Goal: Transaction & Acquisition: Purchase product/service

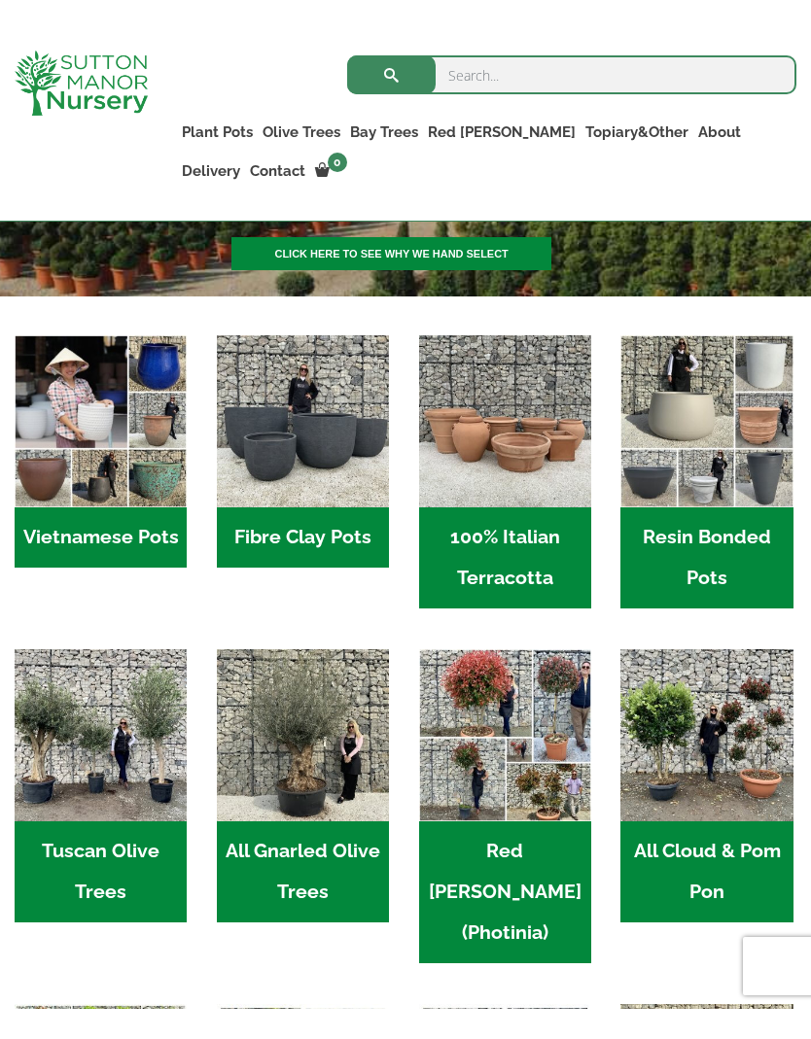
scroll to position [478, 0]
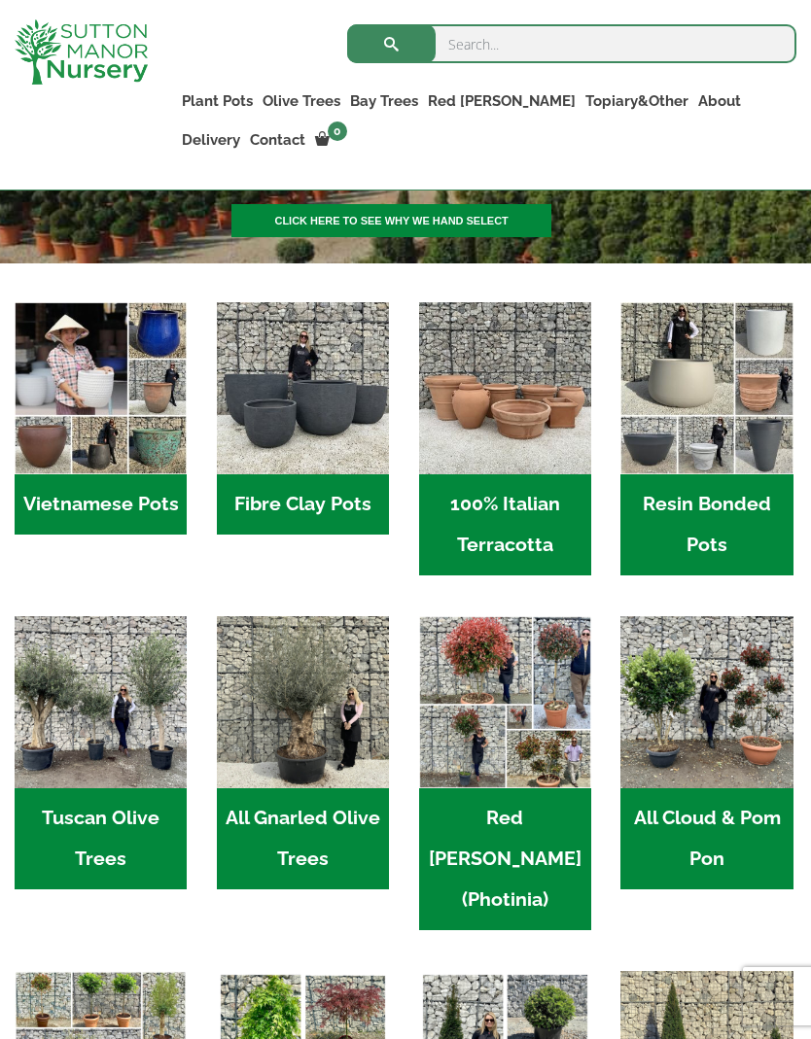
click at [714, 414] on img "Visit product category Resin Bonded Pots" at bounding box center [706, 388] width 172 height 172
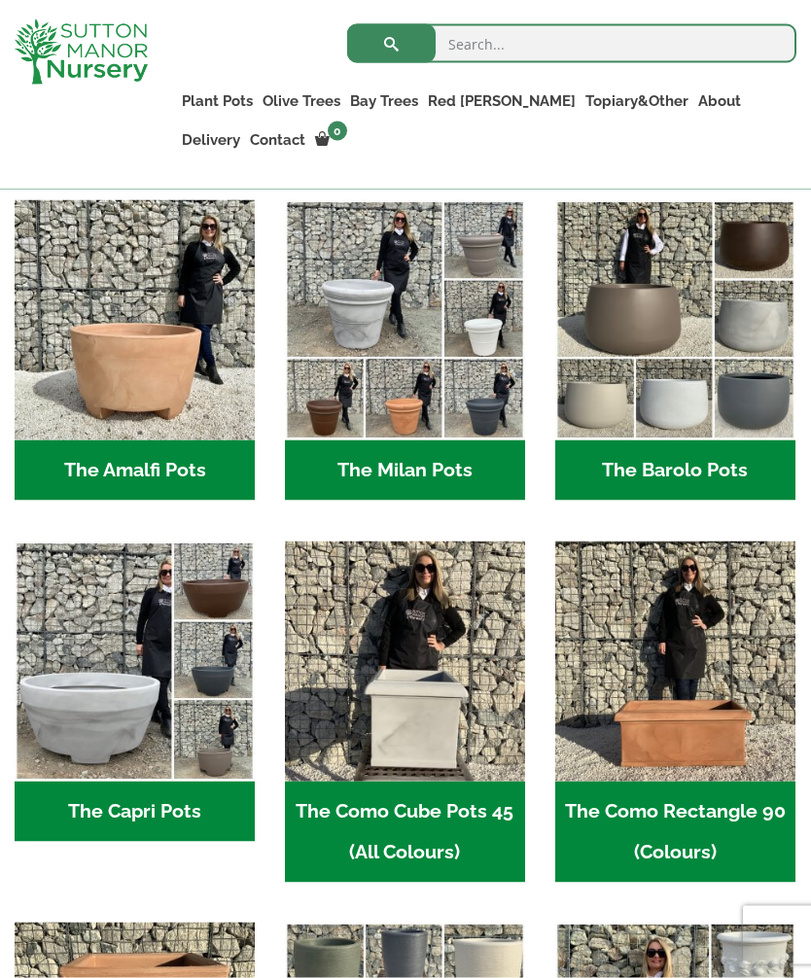
scroll to position [569, 0]
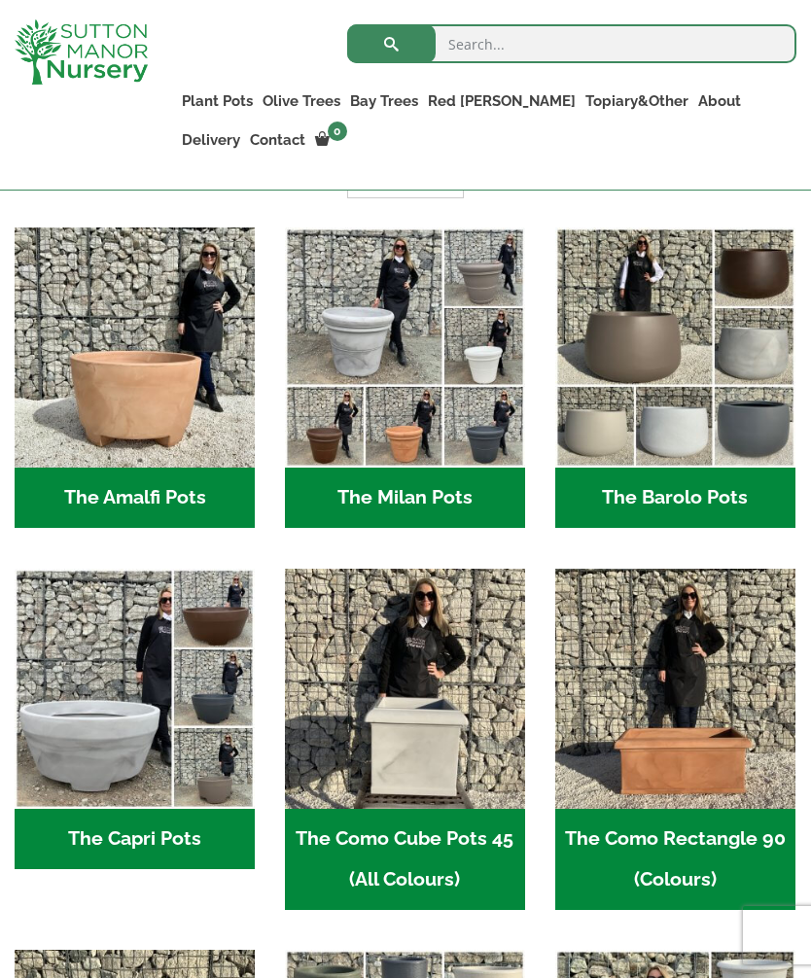
click at [682, 502] on h2 "The Barolo Pots (36)" at bounding box center [675, 498] width 240 height 60
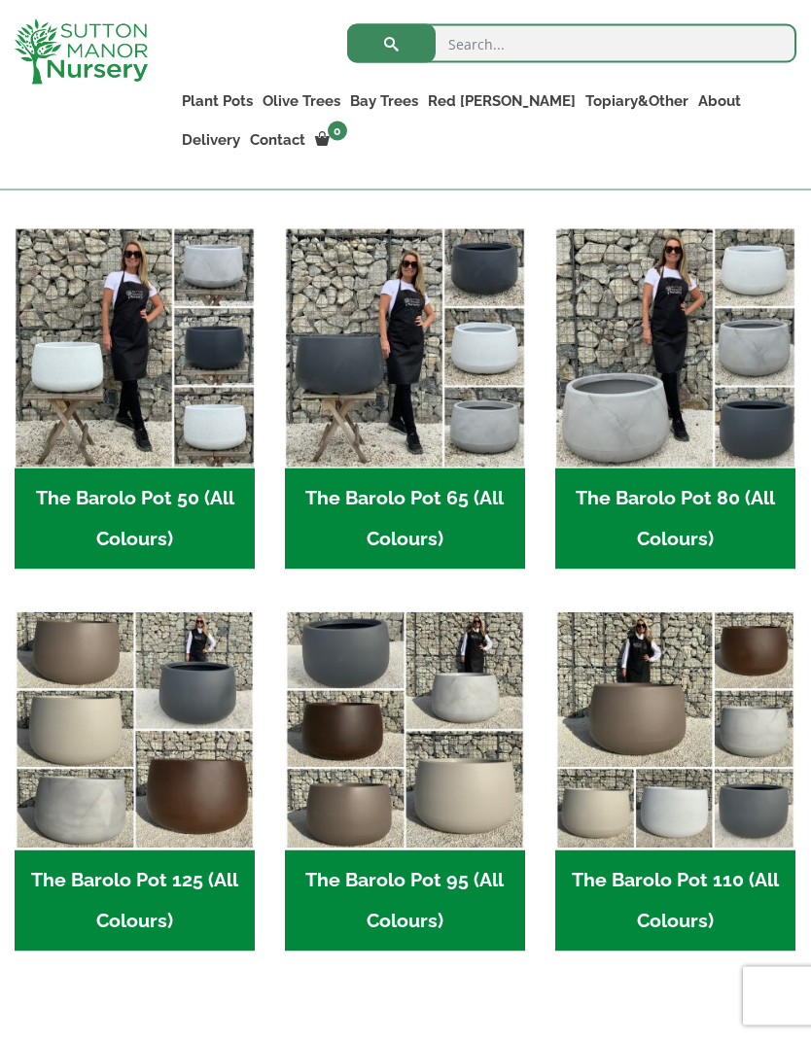
scroll to position [547, 0]
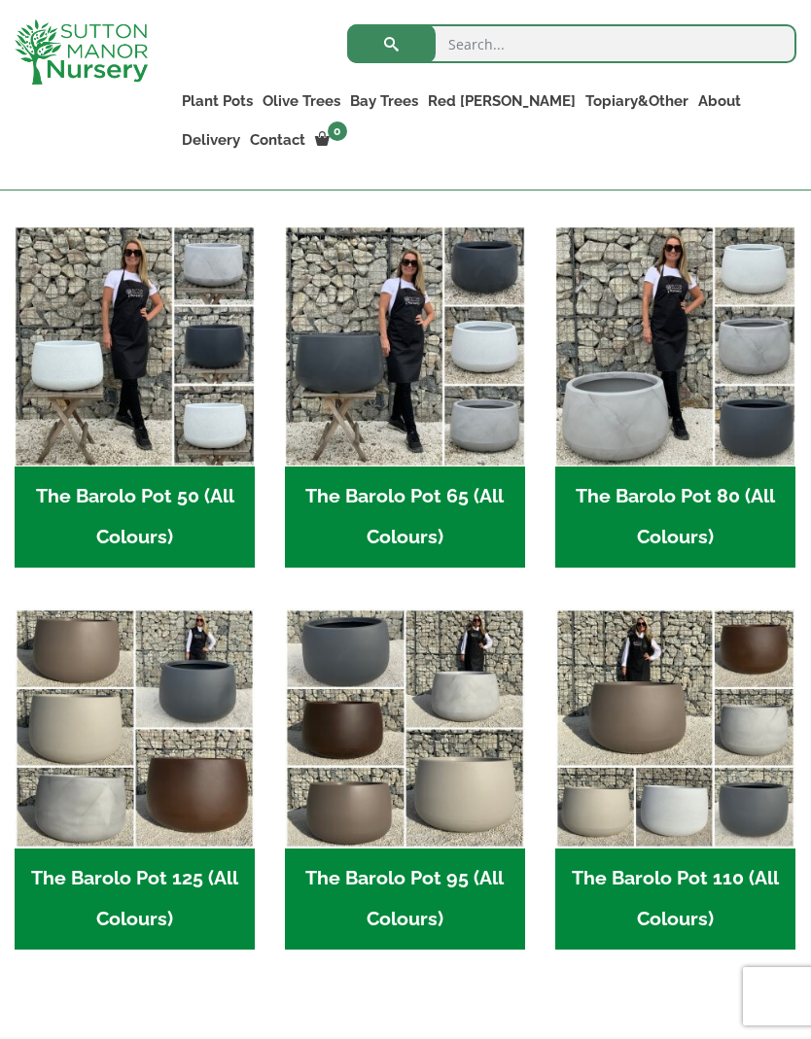
click at [141, 516] on h2 "The Barolo Pot 50 (All Colours) (6)" at bounding box center [135, 517] width 240 height 101
